Goal: Find specific page/section: Find specific page/section

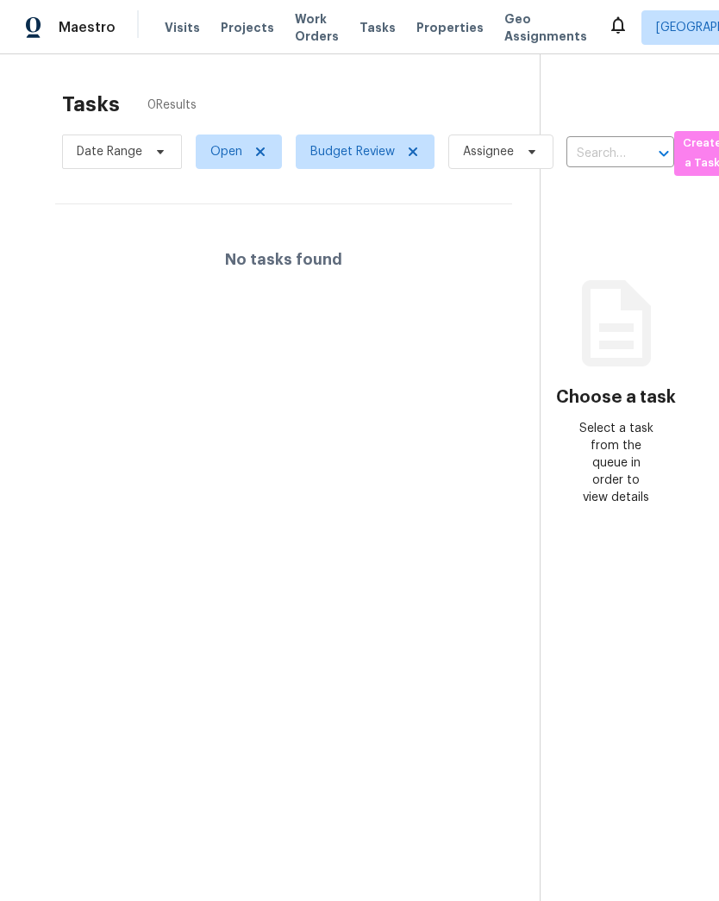
click at [435, 29] on span "Properties" at bounding box center [449, 27] width 67 height 17
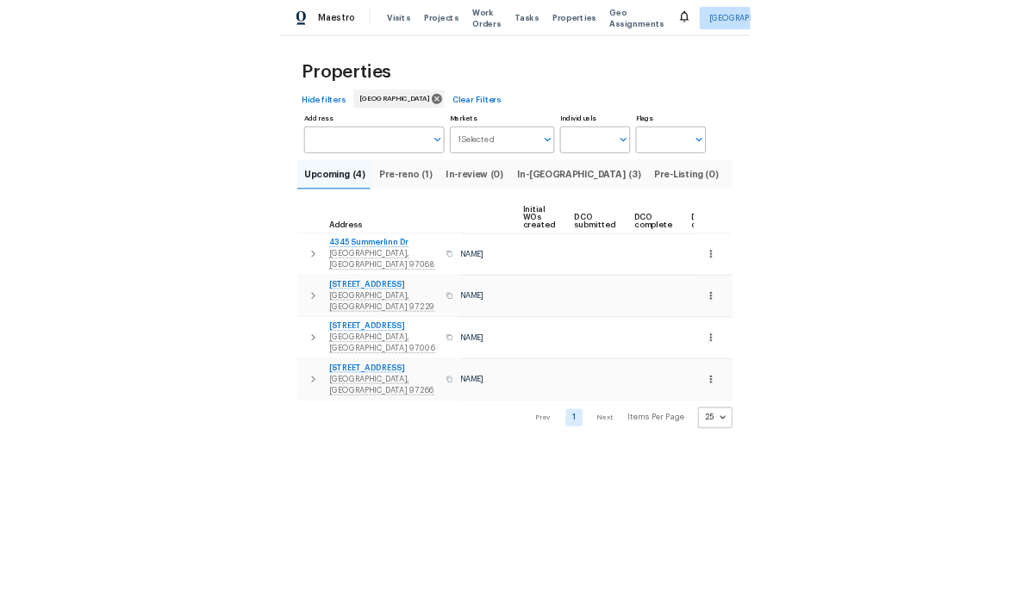
scroll to position [0, 123]
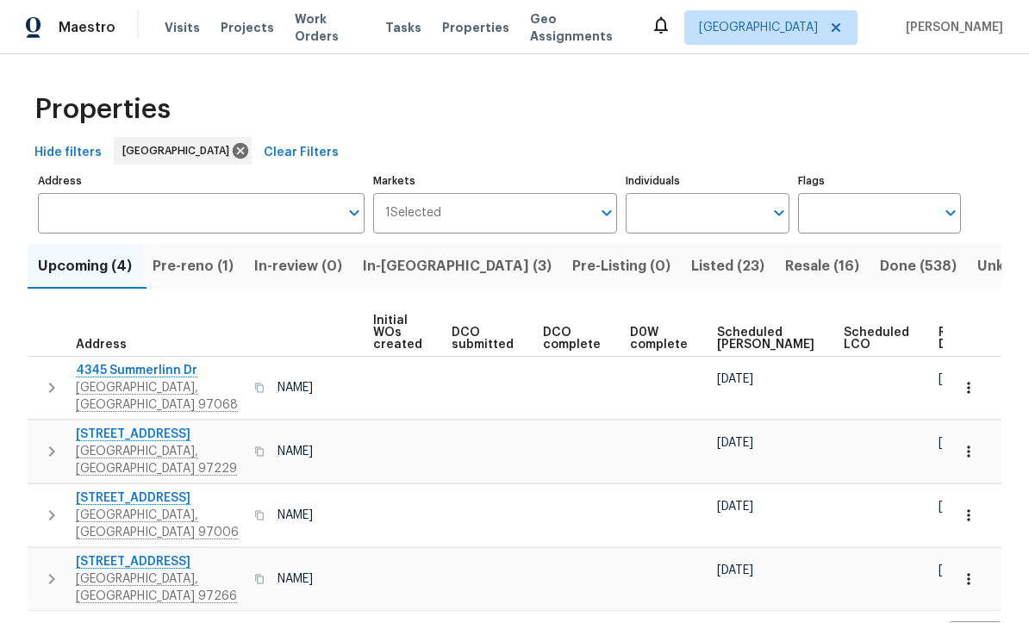
click at [718, 259] on span "Resale (16)" at bounding box center [822, 266] width 74 height 24
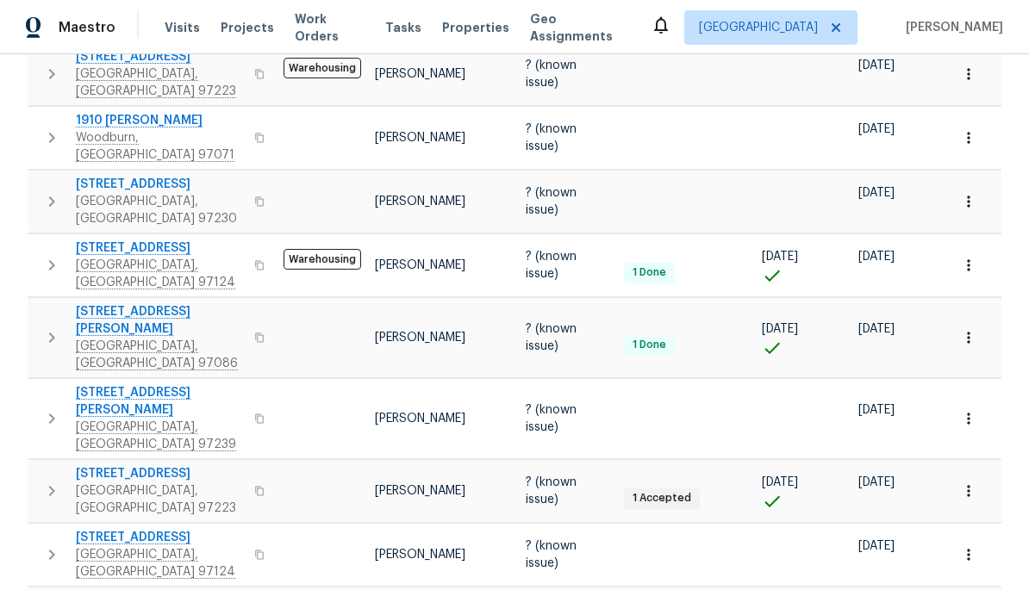
click at [143, 303] on span "[STREET_ADDRESS][PERSON_NAME]" at bounding box center [160, 320] width 168 height 34
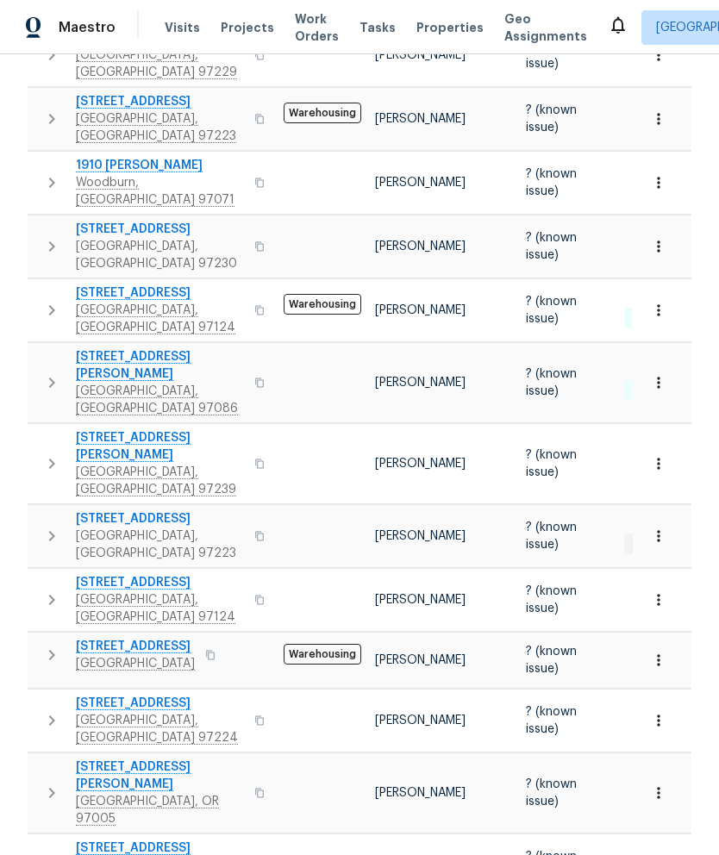
scroll to position [482, 0]
